Goal: Task Accomplishment & Management: Manage account settings

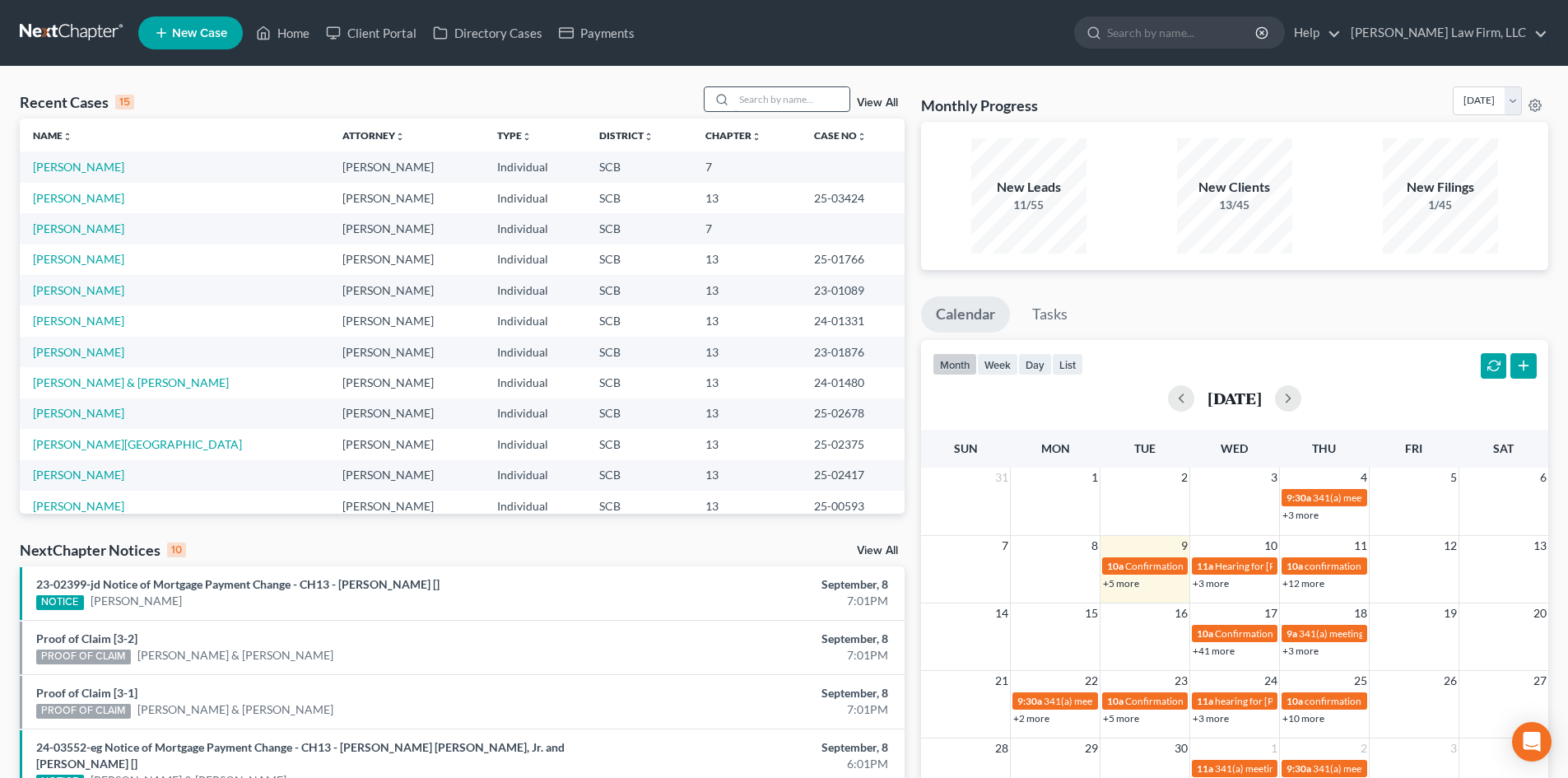
click at [813, 101] on input "search" at bounding box center [791, 99] width 115 height 24
type input "[PERSON_NAME]"
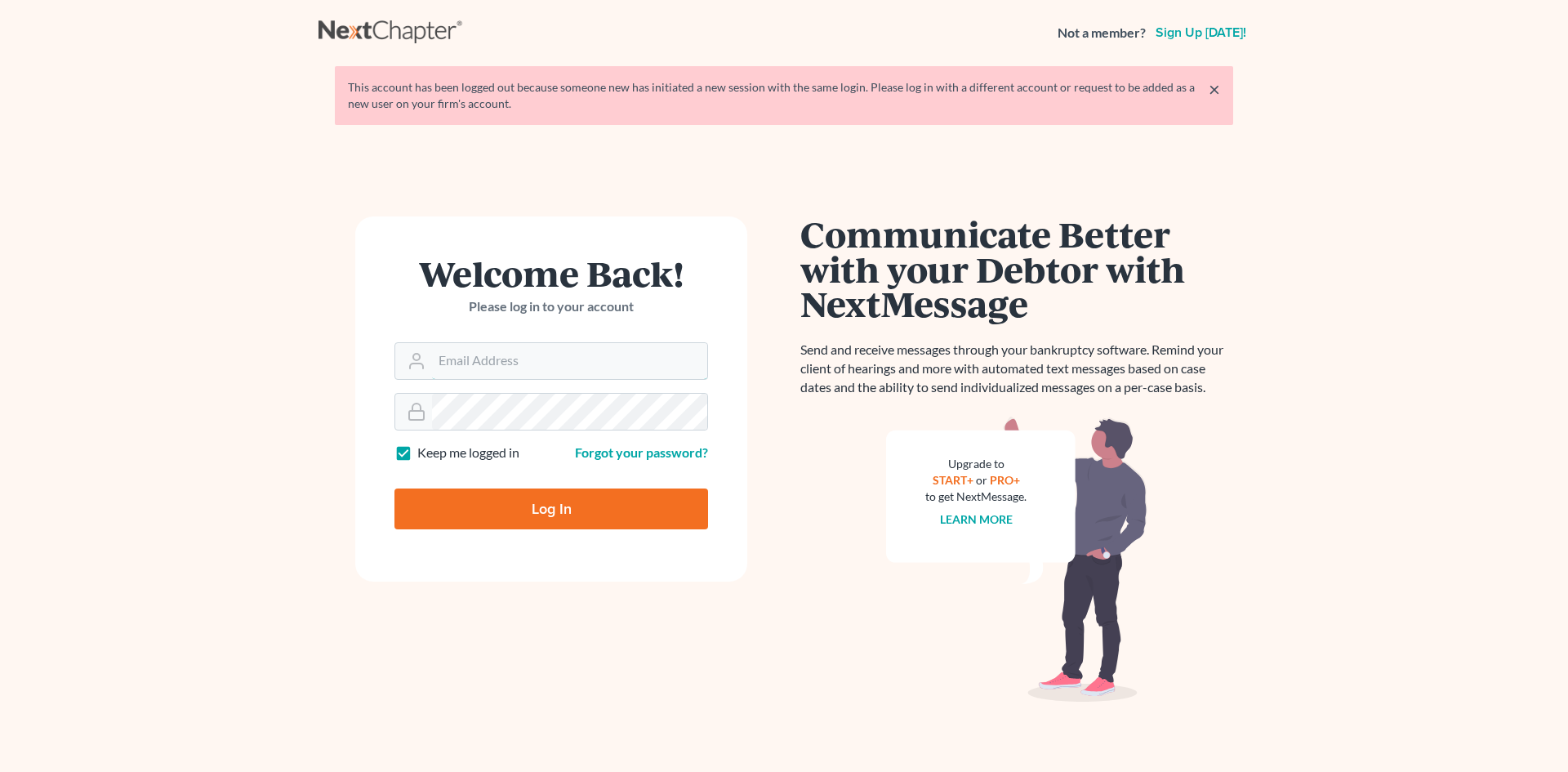
type input "[EMAIL_ADDRESS][DOMAIN_NAME]"
click at [500, 520] on input "Log In" at bounding box center [552, 509] width 314 height 41
type input "Thinking..."
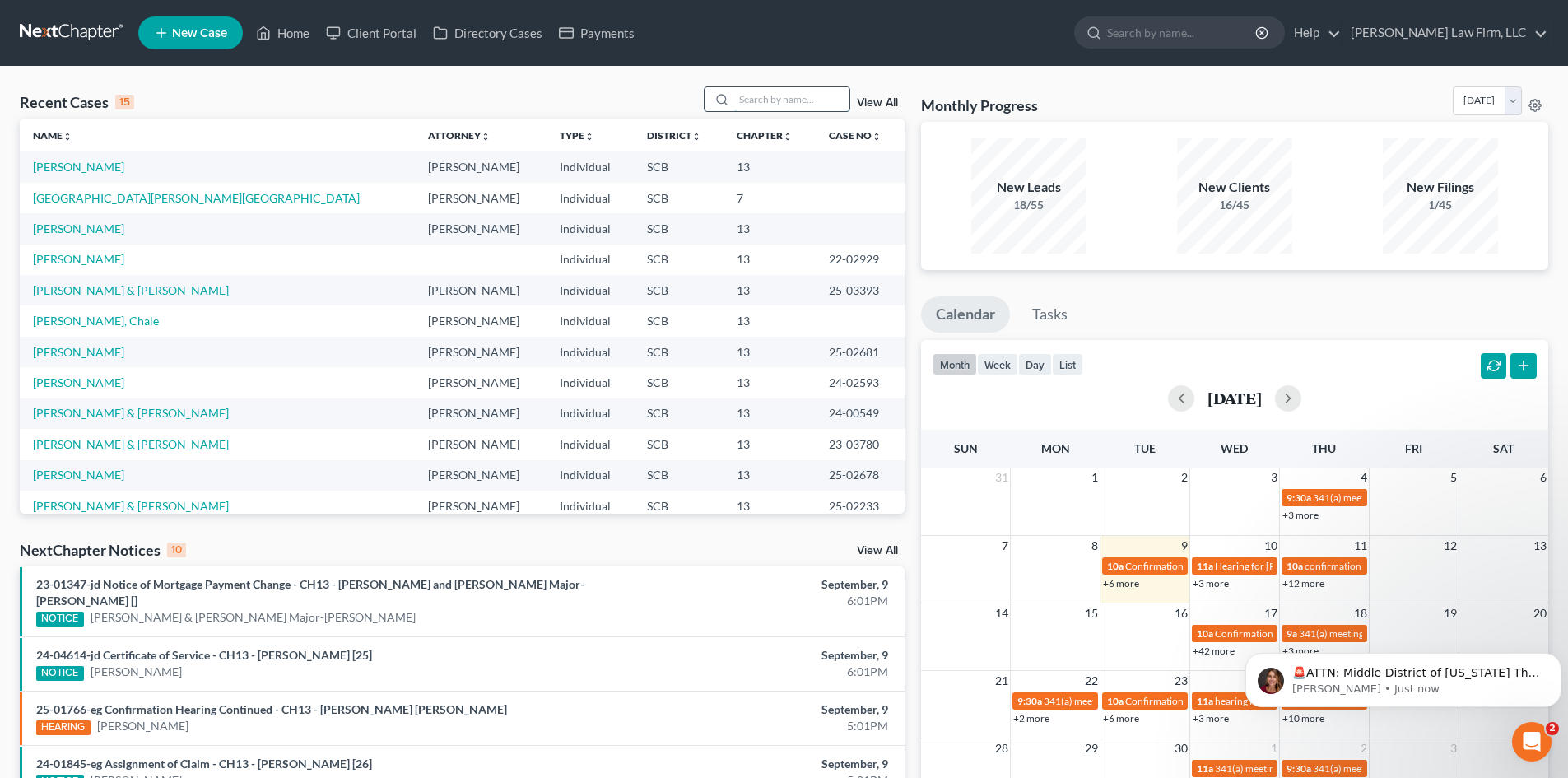
click at [817, 92] on input "search" at bounding box center [791, 99] width 115 height 24
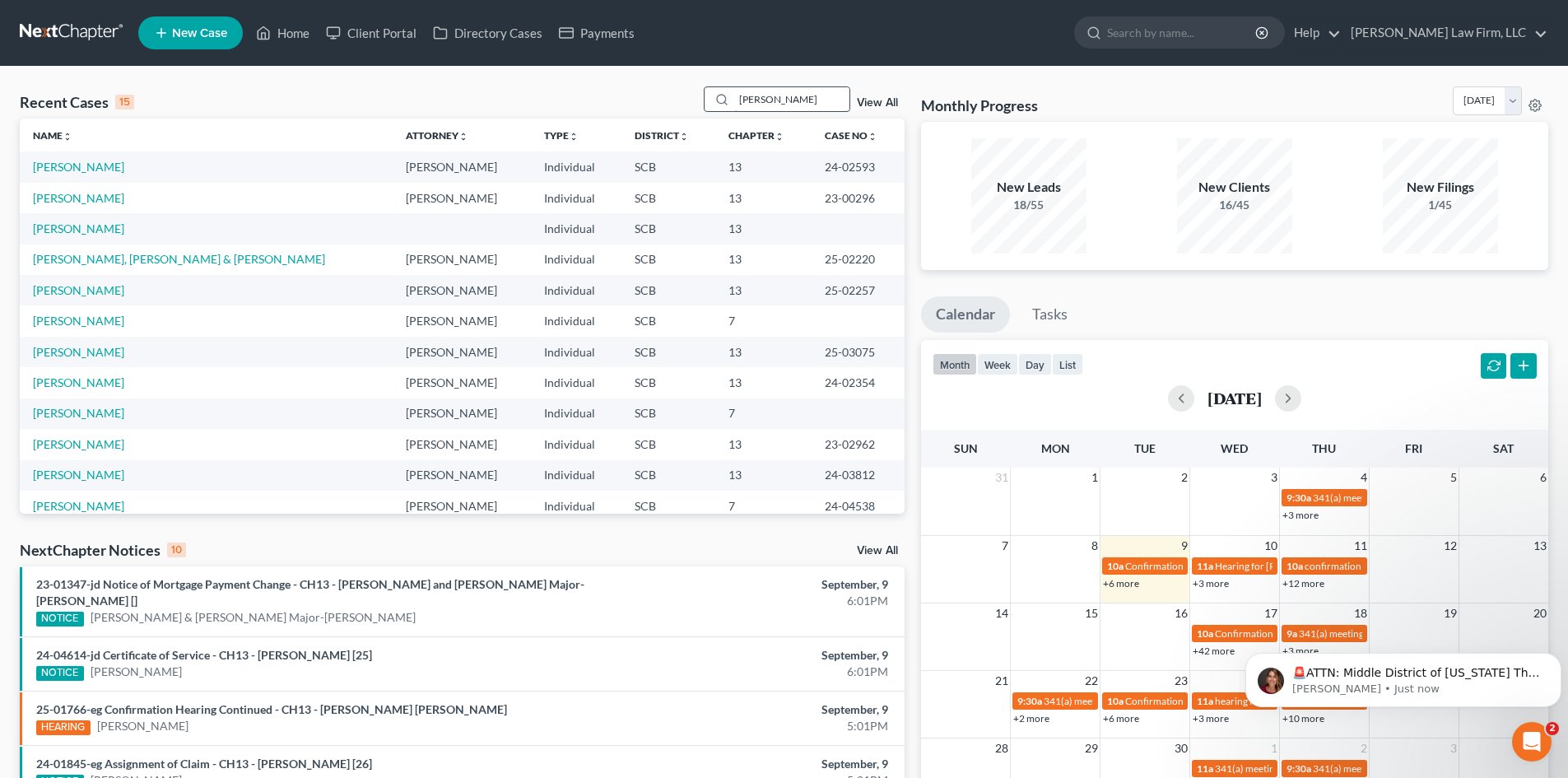
type input "[PERSON_NAME]"
click at [79, 171] on link "Ward, Jamie" at bounding box center [79, 167] width 91 height 14
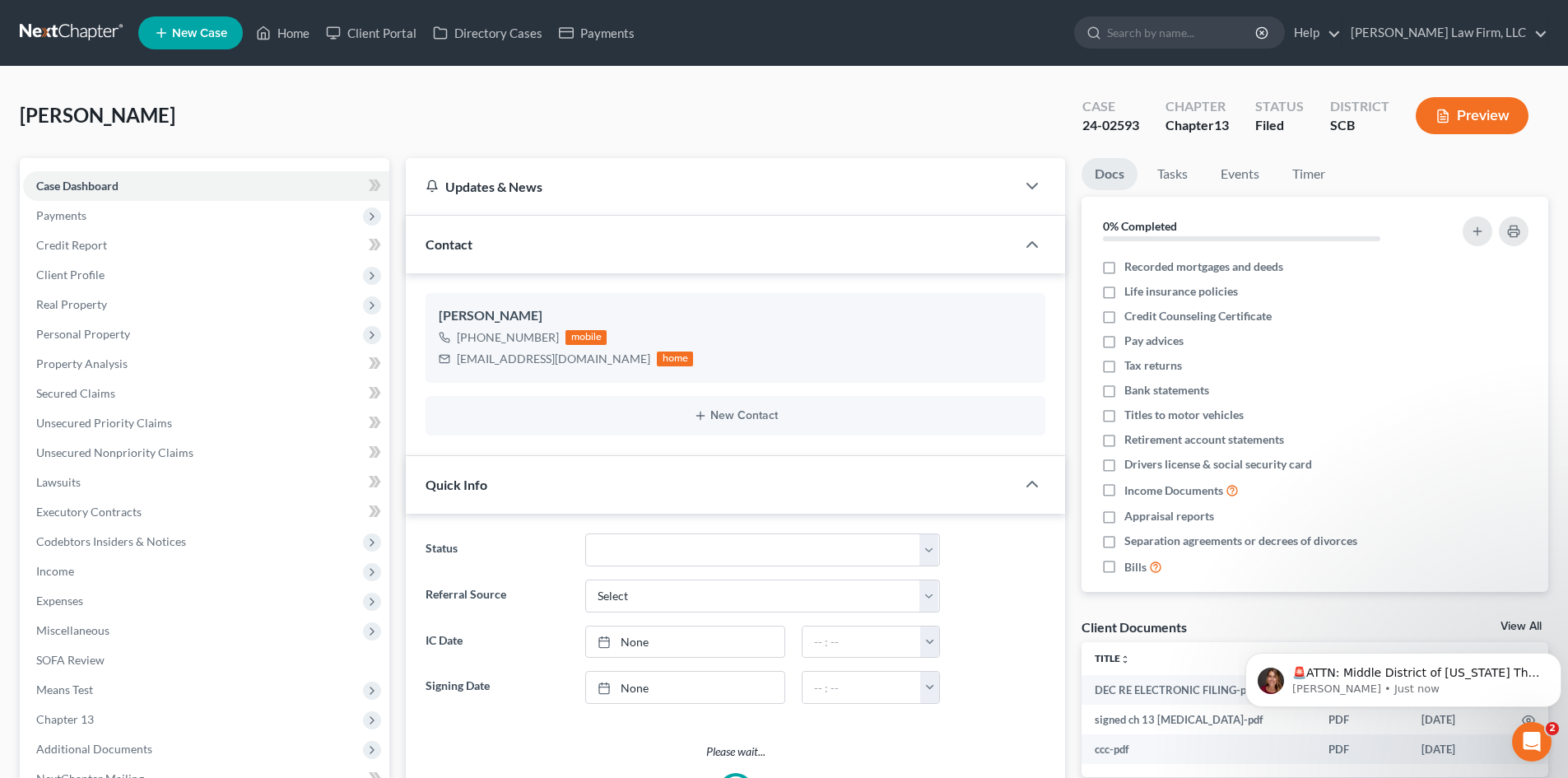
select select "0"
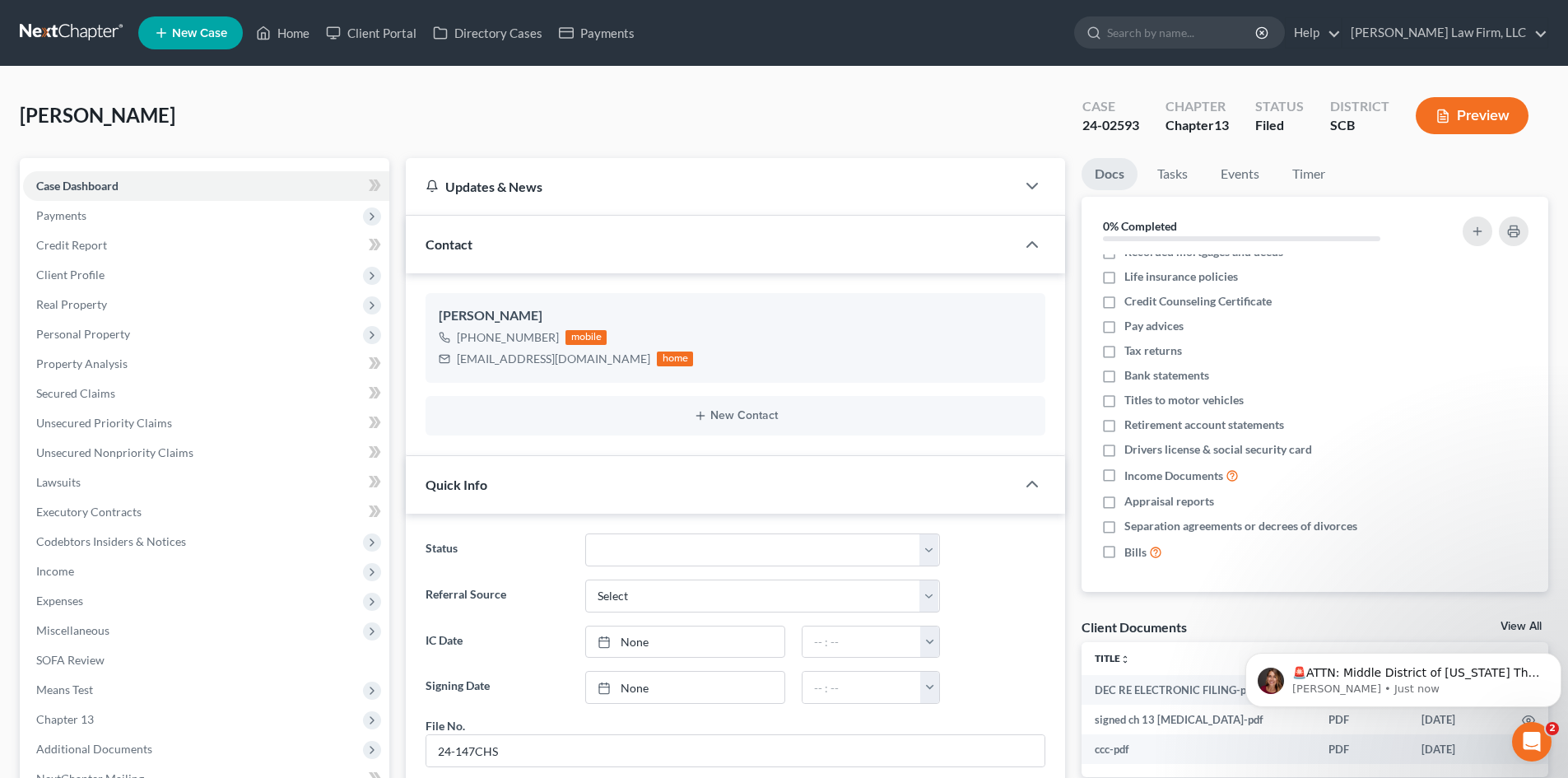
click at [1510, 625] on body "🚨ATTN: Middle District of Florida The court has added a new Credit Counseling F…" at bounding box center [1404, 676] width 316 height 102
click at [1555, 654] on icon "Dismiss notification" at bounding box center [1557, 657] width 9 height 9
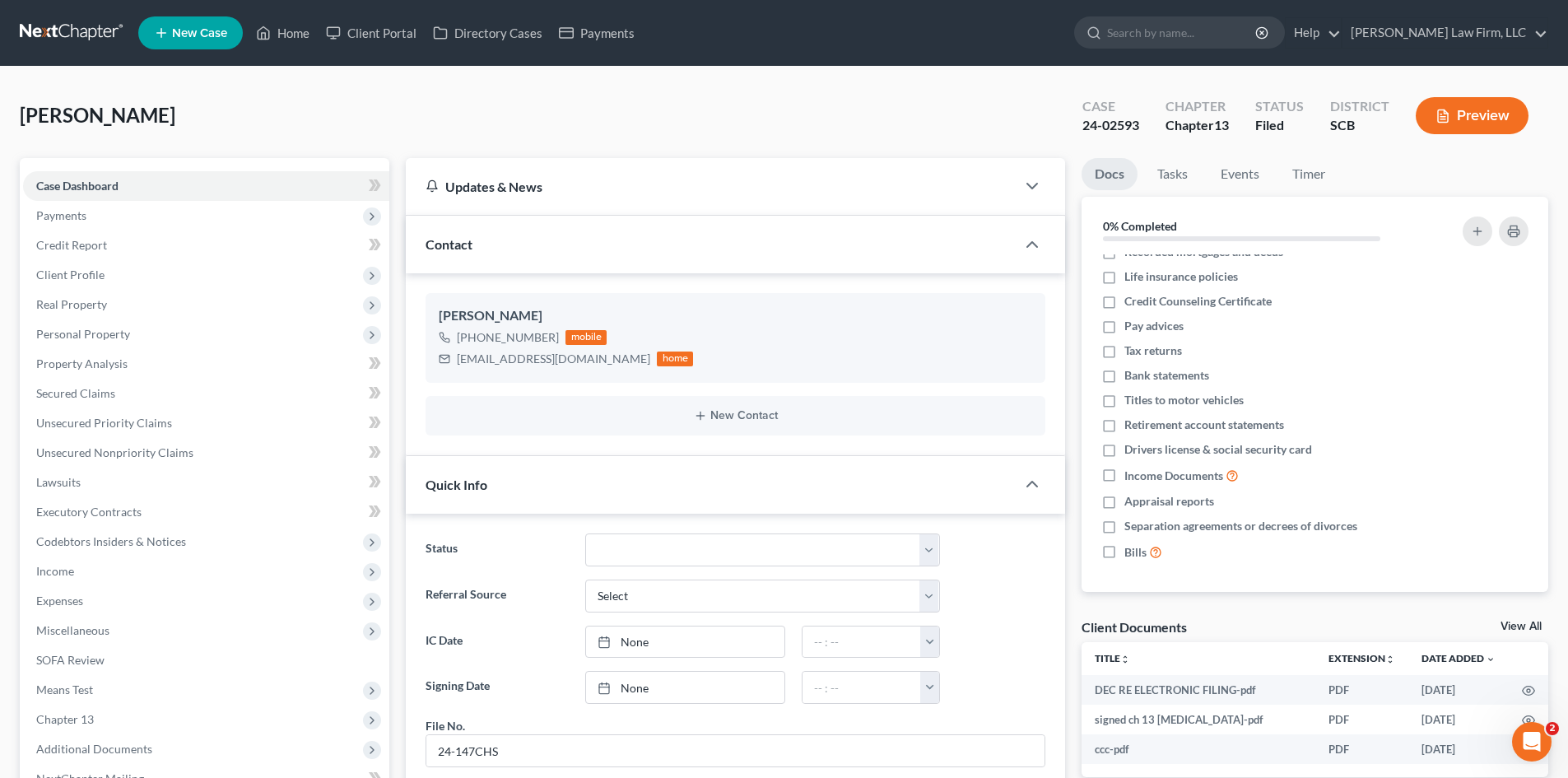
click at [1521, 622] on link "View All" at bounding box center [1522, 626] width 41 height 12
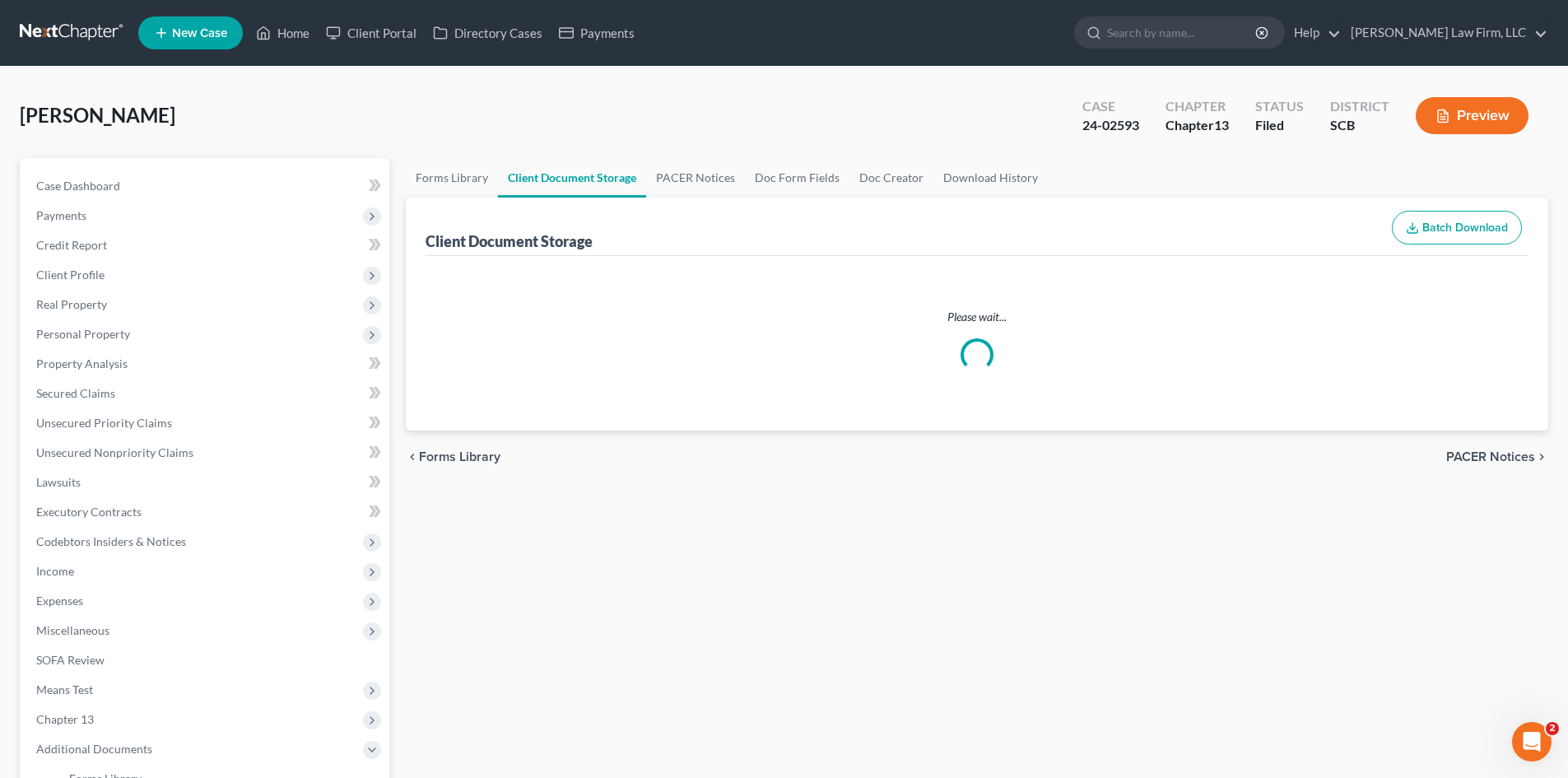
select select "6"
select select "16"
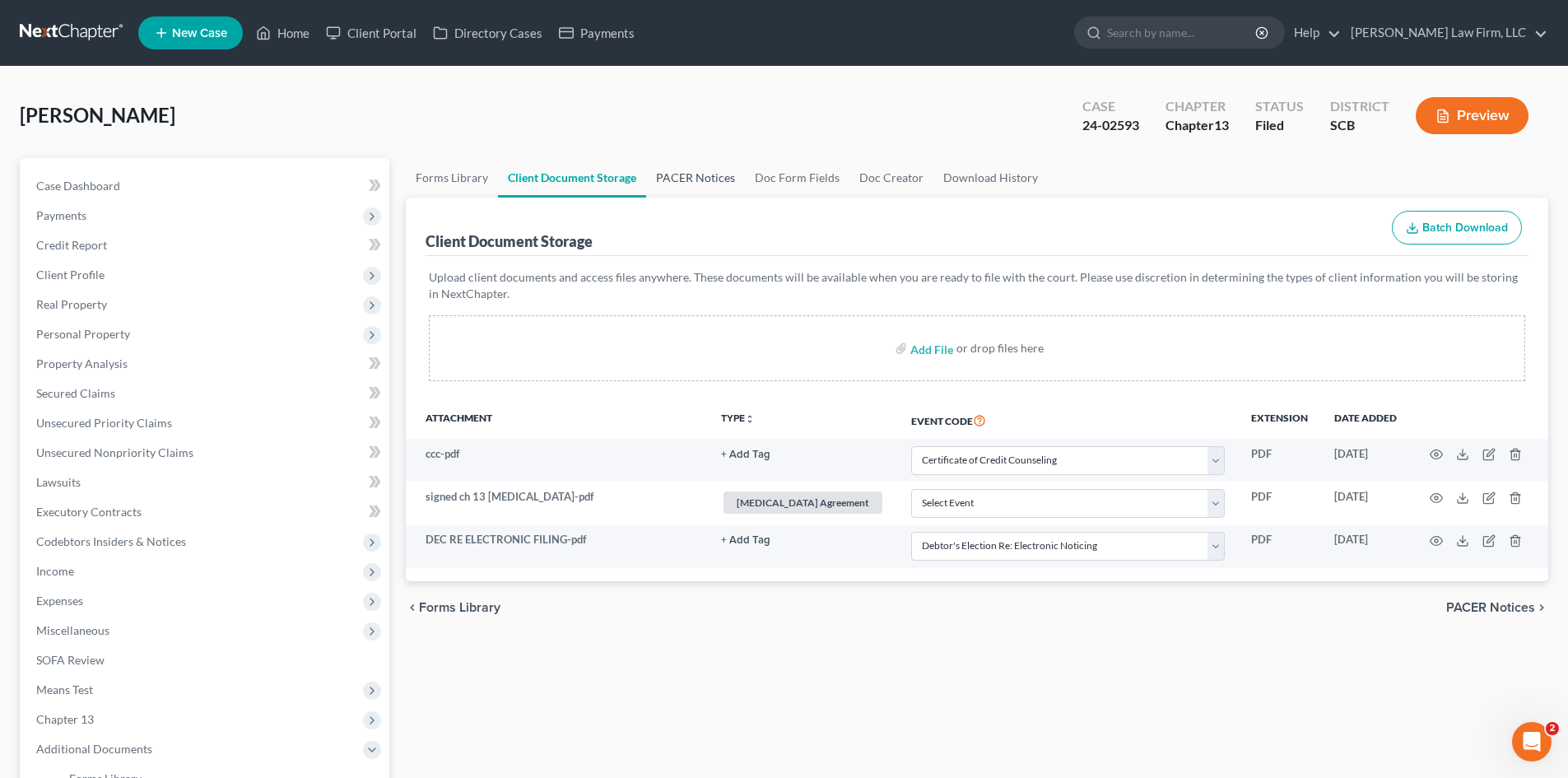
click at [681, 178] on link "PACER Notices" at bounding box center [695, 178] width 98 height 39
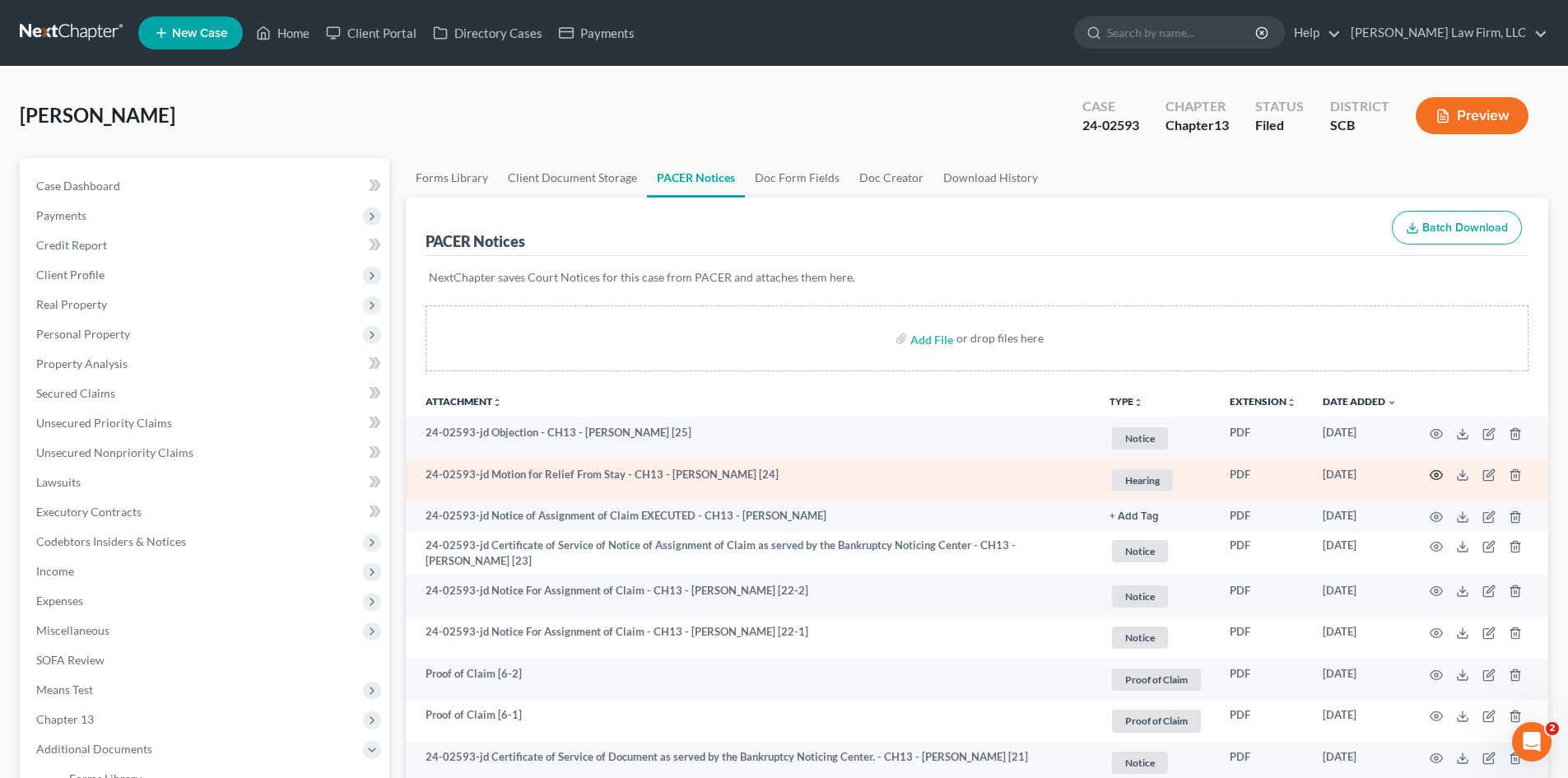
click at [1435, 474] on circle "button" at bounding box center [1437, 475] width 4 height 4
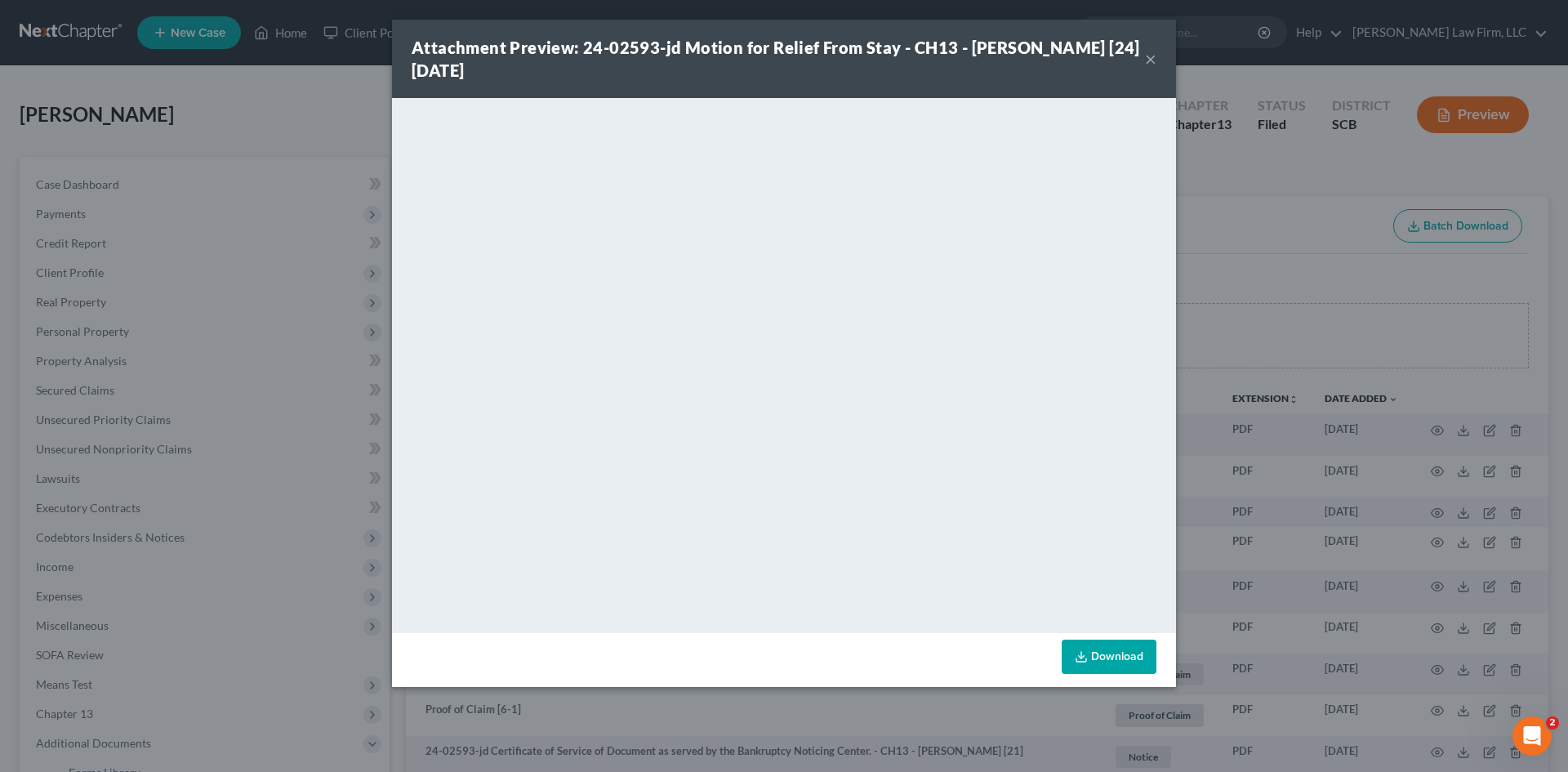
click at [1156, 60] on button "×" at bounding box center [1150, 59] width 12 height 20
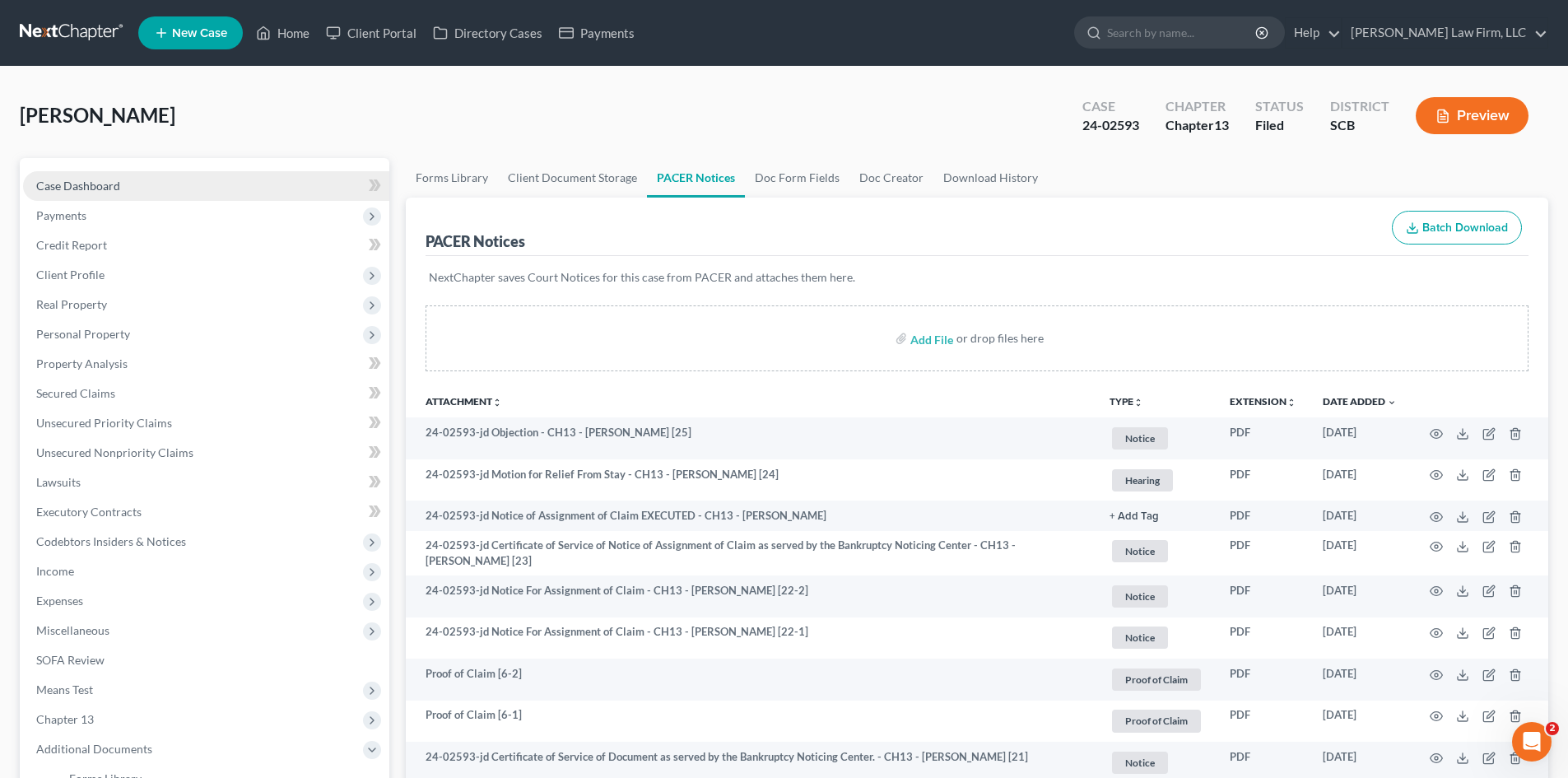
click at [134, 190] on link "Case Dashboard" at bounding box center [207, 186] width 367 height 30
select select "0"
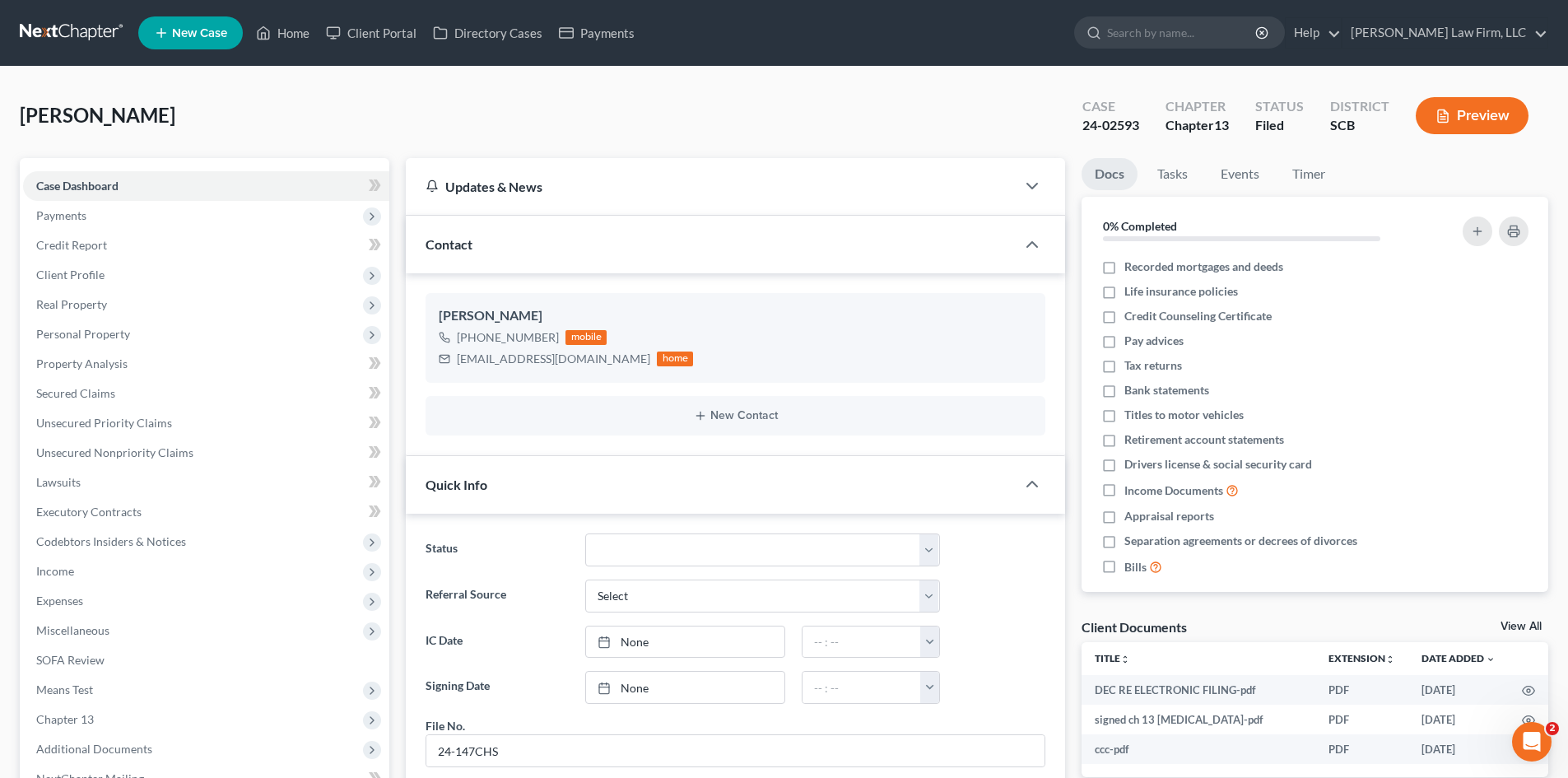
scroll to position [452, 0]
